Goal: Task Accomplishment & Management: Complete application form

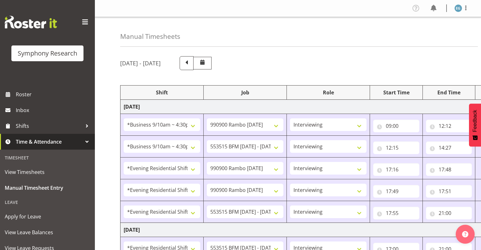
select select "26078"
select select "10732"
select select "26078"
select select "10731"
select select "48116"
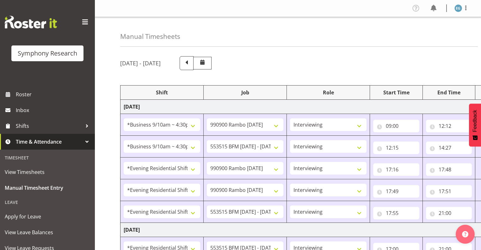
select select "10732"
select select "48116"
select select "10732"
select select "48116"
select select "10731"
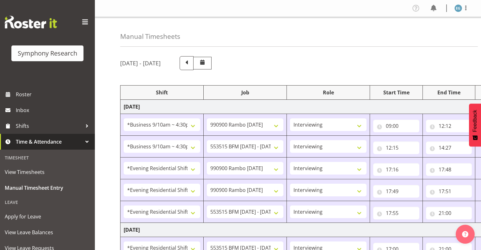
select select "48116"
select select "10731"
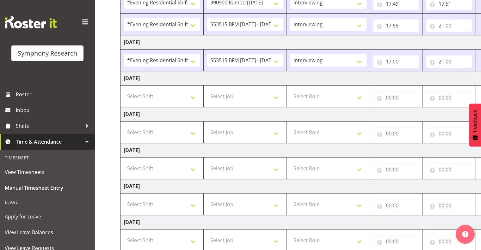
scroll to position [190, 0]
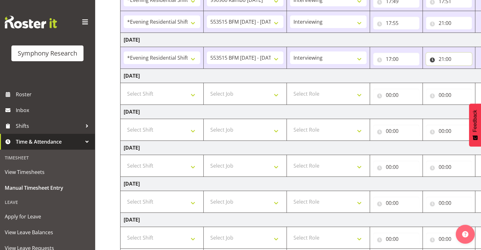
click at [444, 57] on input "21:00" at bounding box center [449, 59] width 46 height 13
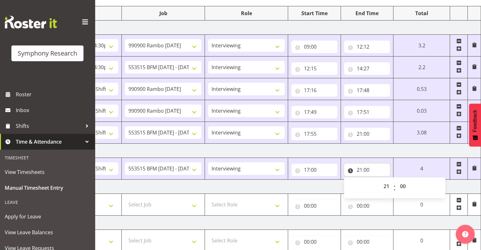
scroll to position [78, 0]
click at [401, 185] on select "00 01 02 03 04 05 06 07 08 09 10 11 12 13 14 15 16 17 18 19 20 21 22 23 24 25 2…" at bounding box center [403, 187] width 14 height 13
select select "15"
click at [396, 181] on select "00 01 02 03 04 05 06 07 08 09 10 11 12 13 14 15 16 17 18 19 20 21 22 23 24 25 2…" at bounding box center [403, 187] width 14 height 13
type input "21:15"
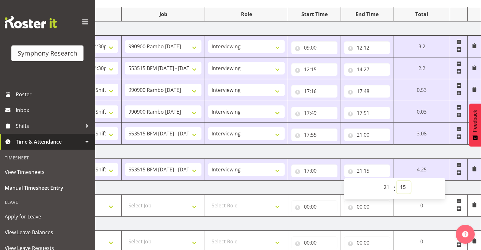
scroll to position [228, 0]
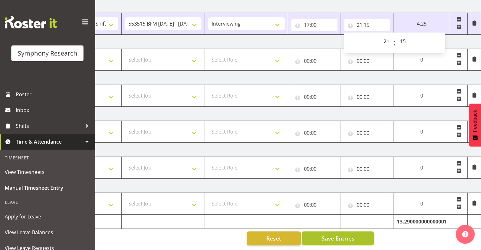
click at [334, 235] on span "Save Entries" at bounding box center [337, 239] width 33 height 8
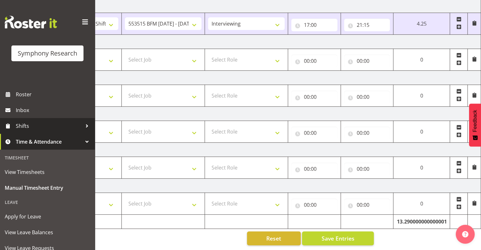
click at [24, 123] on span "Shifts" at bounding box center [49, 125] width 66 height 9
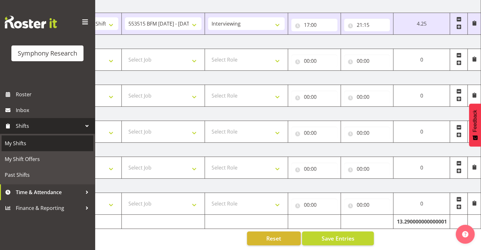
click at [22, 142] on span "My Shifts" at bounding box center [47, 143] width 85 height 9
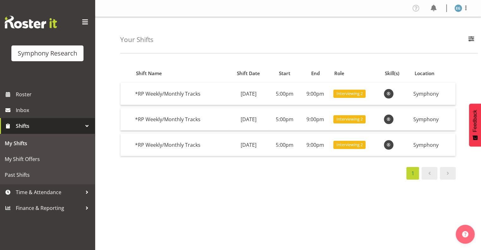
click at [429, 174] on span at bounding box center [430, 174] width 8 height 8
